Goal: Understand process/instructions: Learn how to perform a task or action

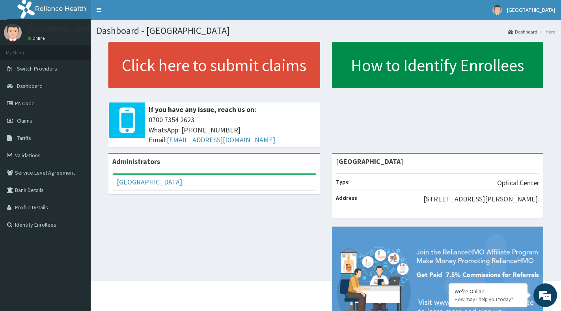
click at [436, 69] on link "How to Identify Enrollees" at bounding box center [438, 65] width 212 height 46
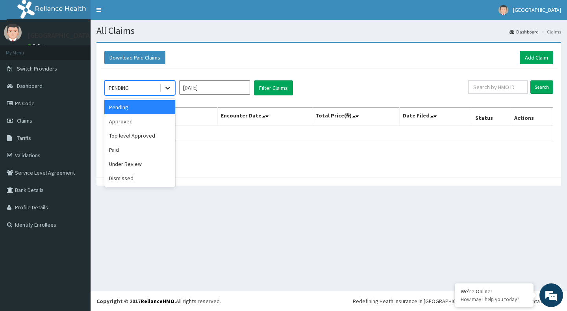
click at [166, 88] on icon at bounding box center [168, 88] width 8 height 8
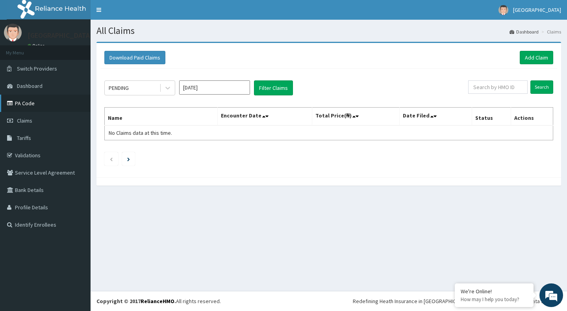
click at [28, 105] on link "PA Code" at bounding box center [45, 103] width 91 height 17
